Goal: Task Accomplishment & Management: Complete application form

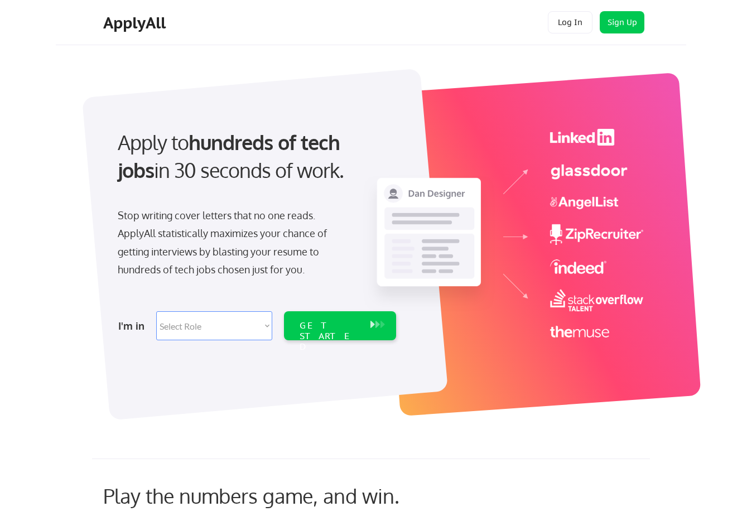
click at [266, 326] on select "Select Role Software Engineering Product Management Customer Success Sales UI/U…" at bounding box center [214, 325] width 116 height 29
select select ""hr_recruiting""
click at [156, 311] on select "Select Role Software Engineering Product Management Customer Success Sales UI/U…" at bounding box center [214, 325] width 116 height 29
select select ""hr_recruiting""
click at [341, 326] on div "GET STARTED" at bounding box center [330, 336] width 60 height 32
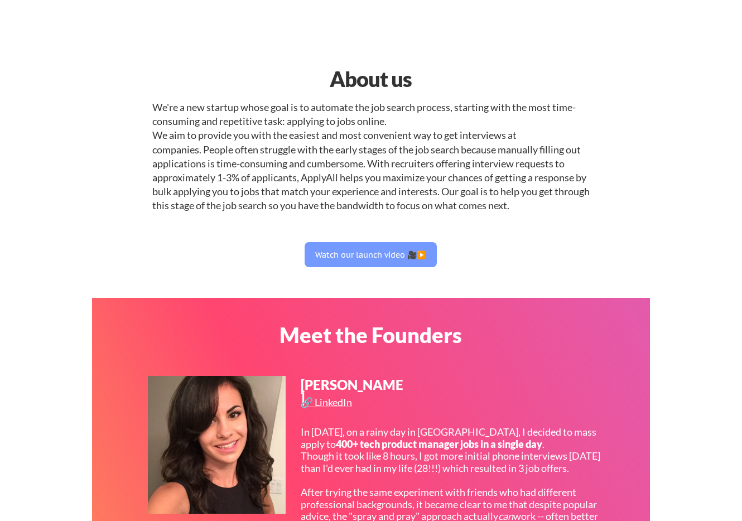
select select ""PLACEHOLDER_1427118222253""
